Goal: Find specific page/section: Find specific page/section

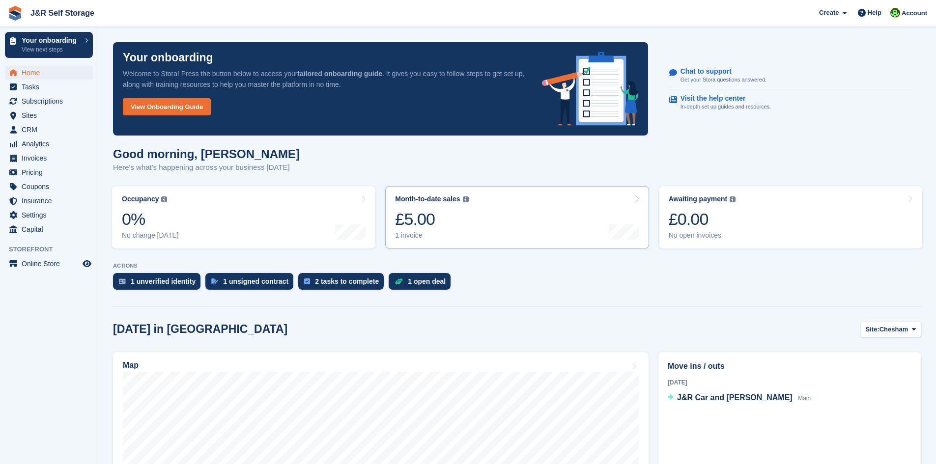
click at [406, 232] on div "1 invoice" at bounding box center [431, 235] width 73 height 8
